Goal: Obtain resource: Download file/media

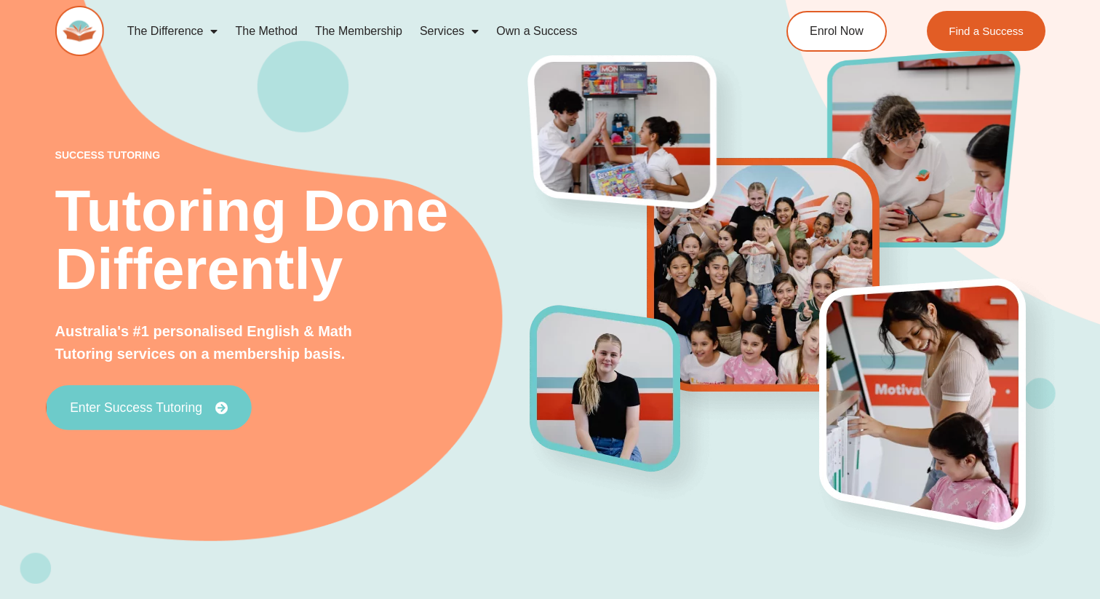
click at [136, 415] on link "Enter Success Tutoring" at bounding box center [149, 407] width 206 height 45
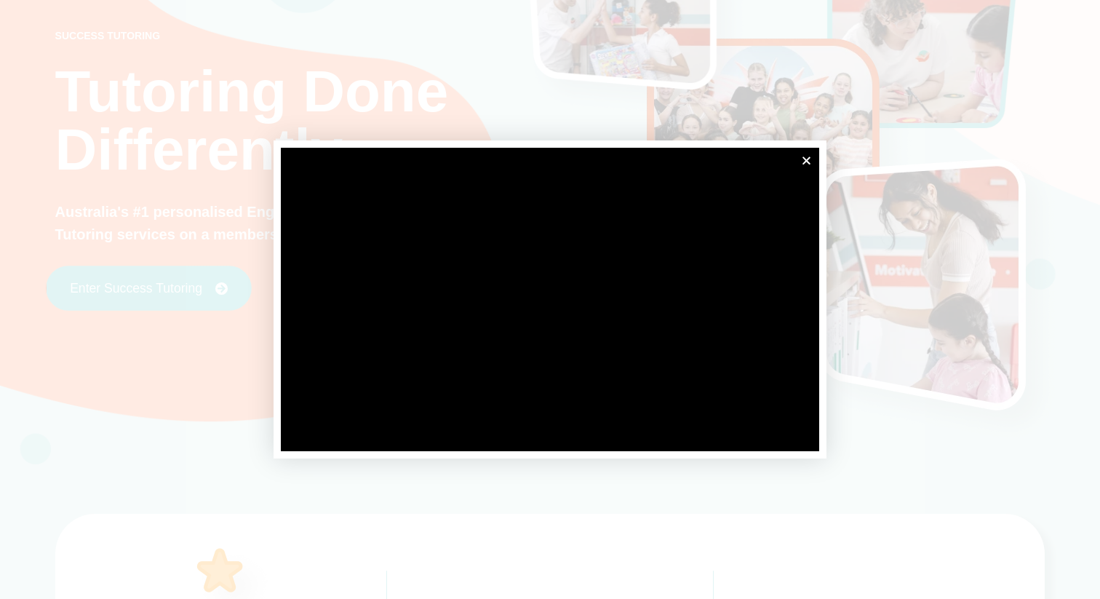
scroll to position [112, 0]
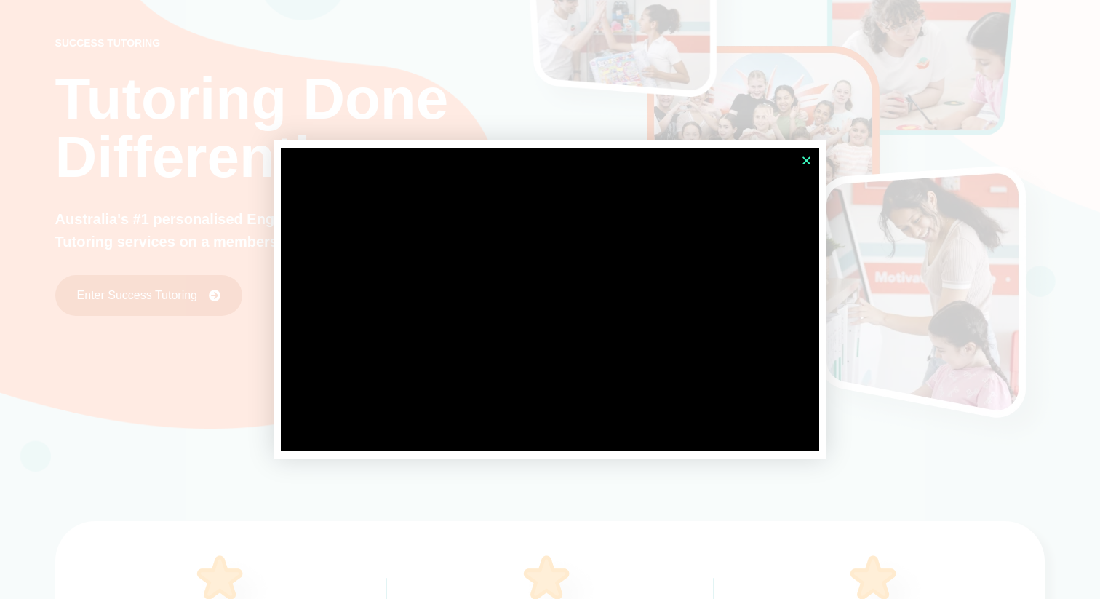
click at [802, 159] on icon "Close" at bounding box center [806, 160] width 11 height 11
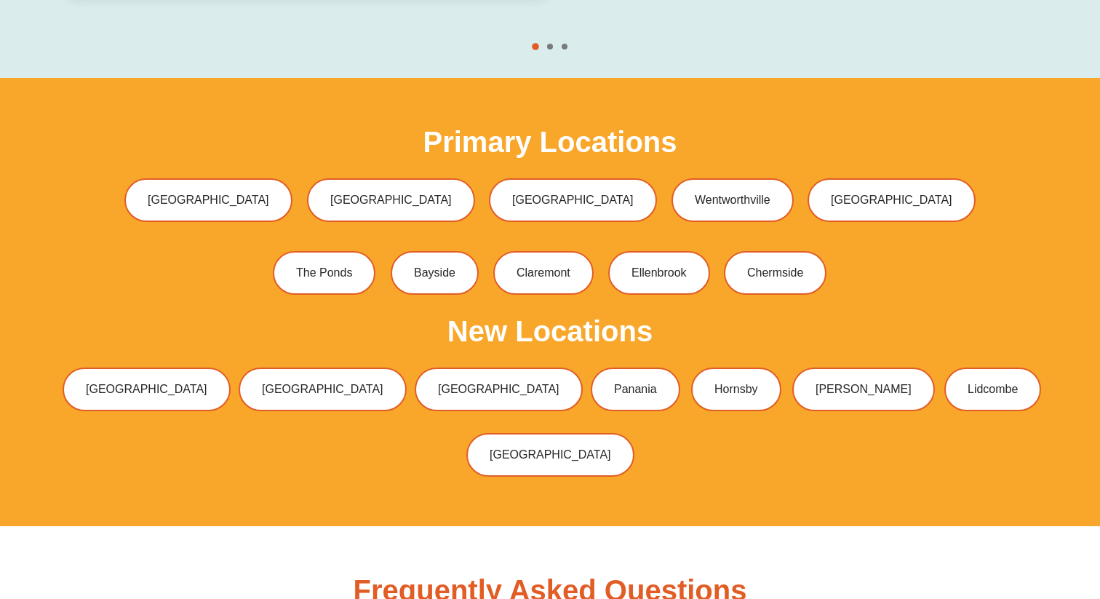
scroll to position [4460, 0]
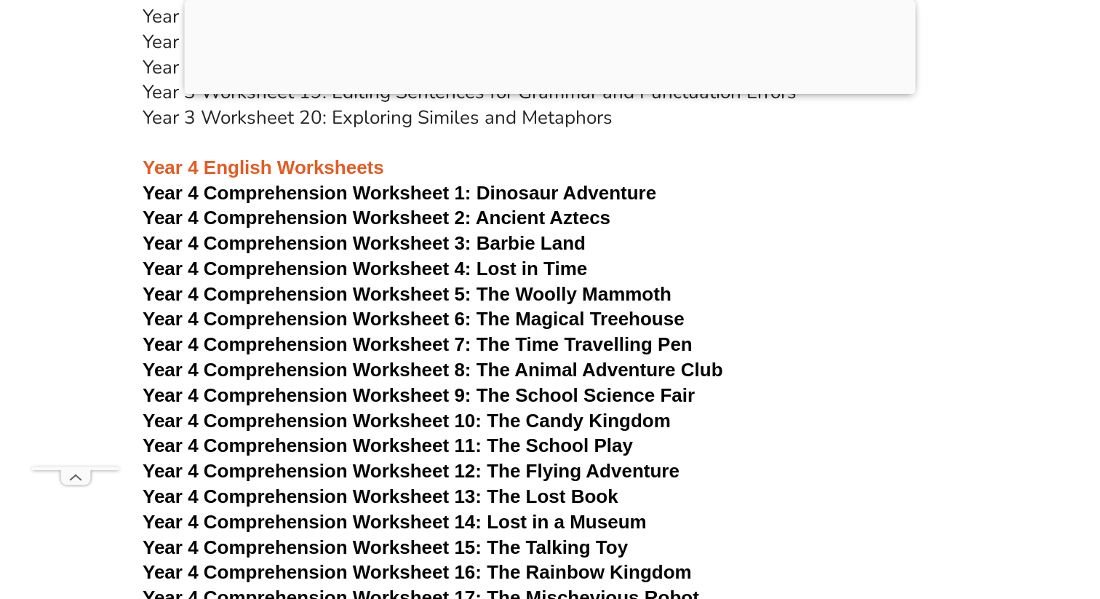
scroll to position [5815, 0]
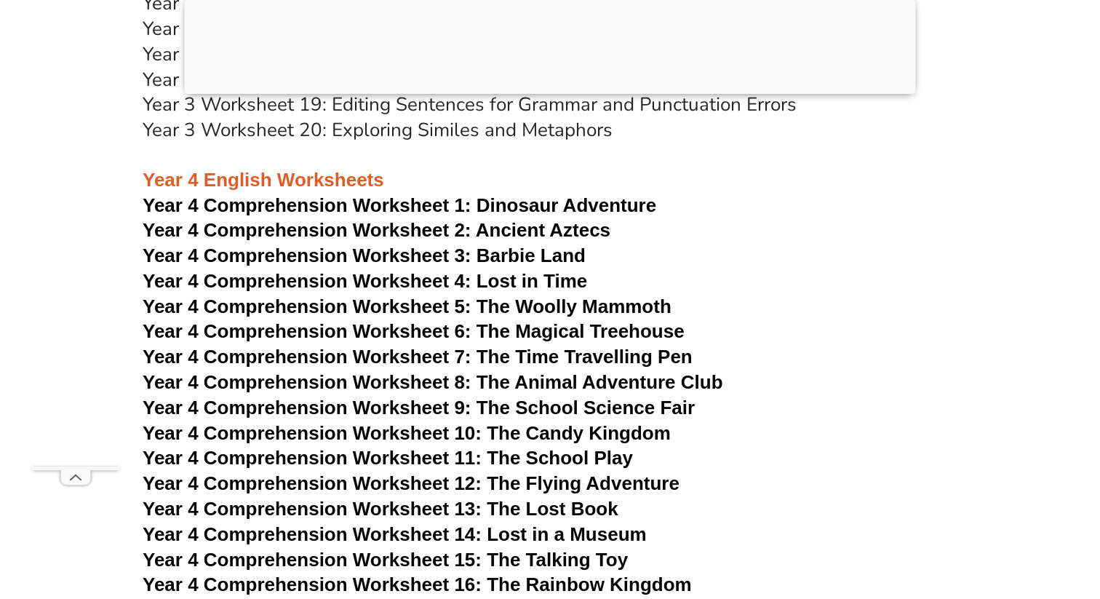
click at [571, 204] on span "Dinosaur Adventure" at bounding box center [566, 205] width 180 height 22
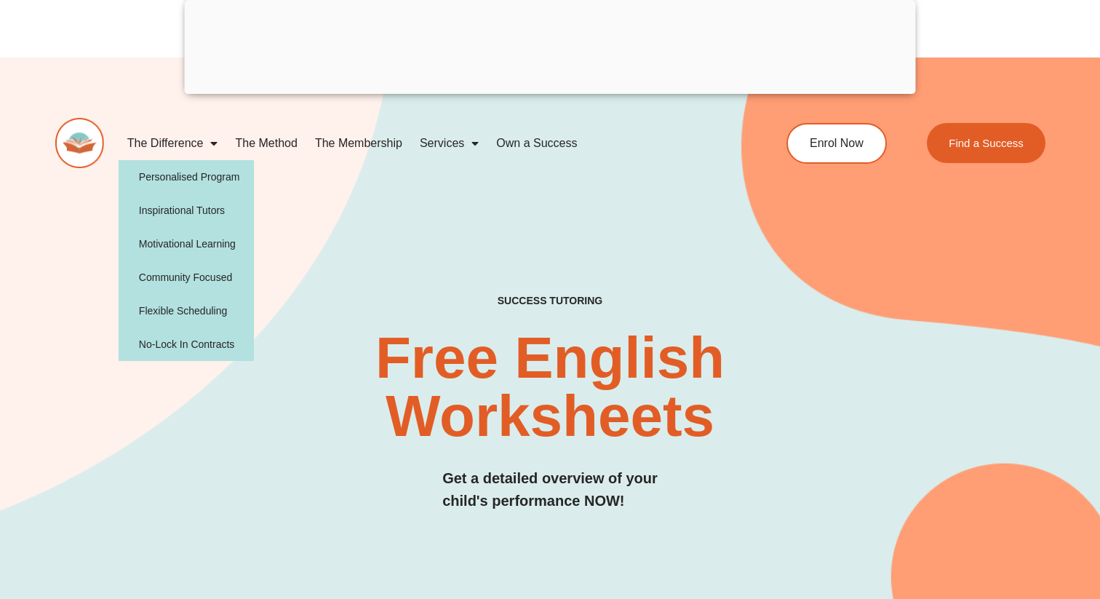
click at [439, 236] on div "SUCCESS TUTORING​ Free English Worksheets​ Get a detailed overview of your chil…" at bounding box center [550, 373] width 990 height 633
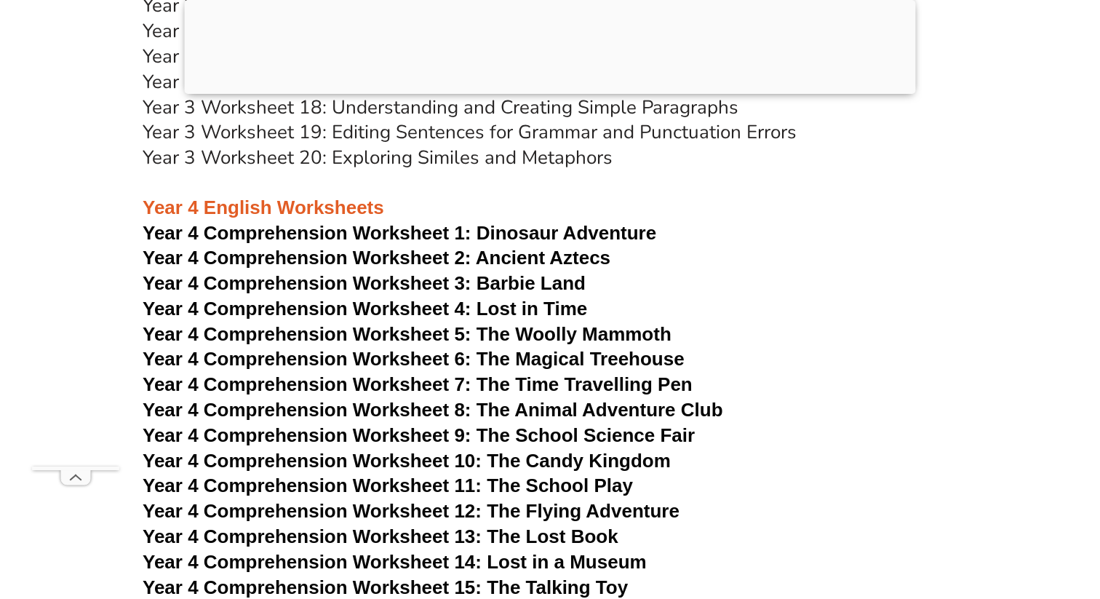
scroll to position [5815, 0]
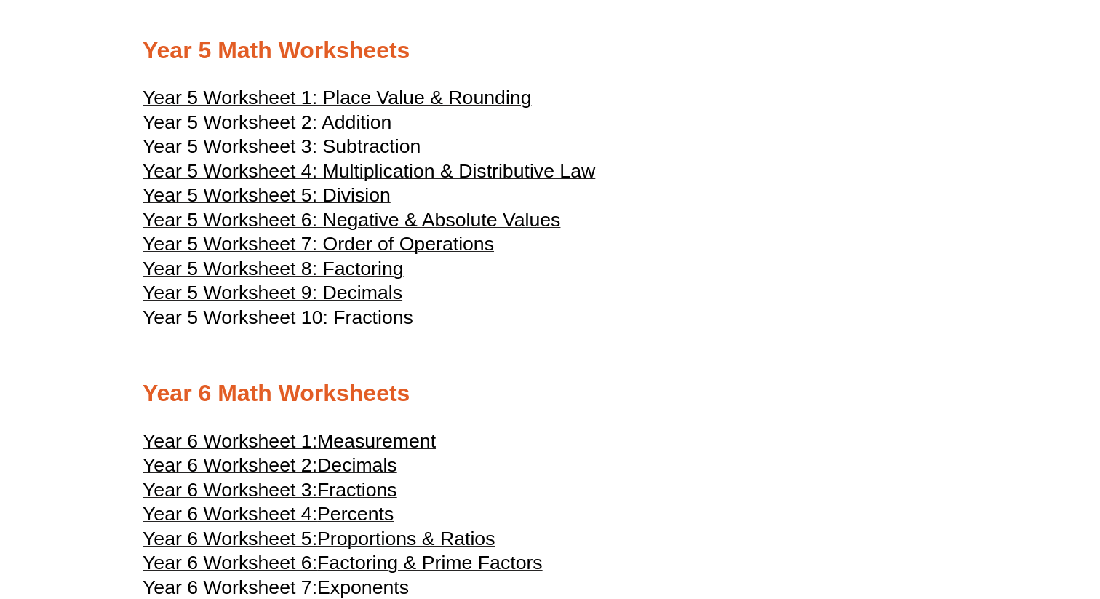
scroll to position [1729, 0]
